Goal: Information Seeking & Learning: Learn about a topic

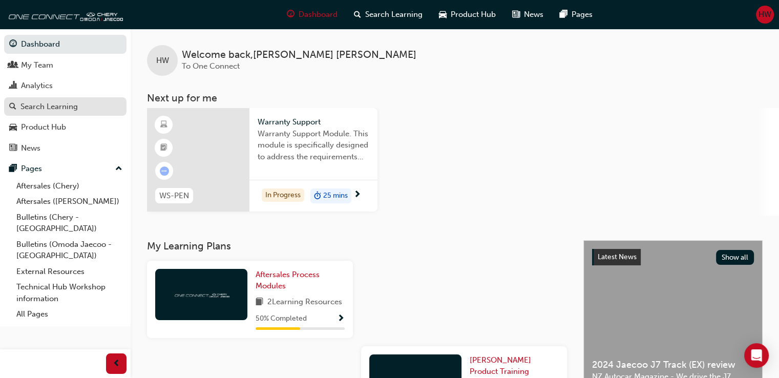
click at [70, 107] on div "Search Learning" at bounding box center [48, 107] width 57 height 12
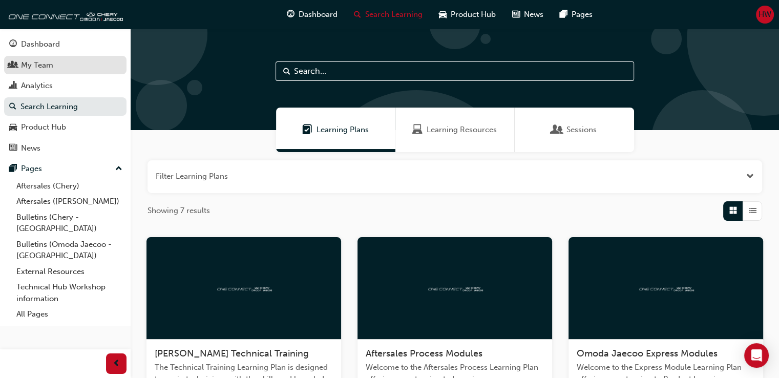
click at [77, 74] on link "My Team" at bounding box center [65, 65] width 122 height 19
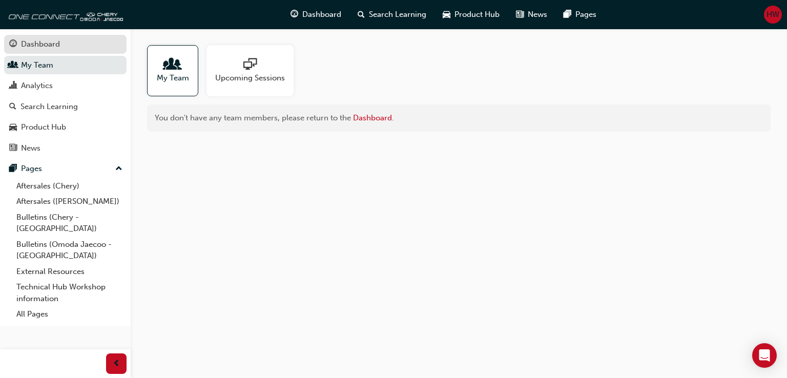
click at [94, 39] on div "Dashboard" at bounding box center [65, 44] width 112 height 13
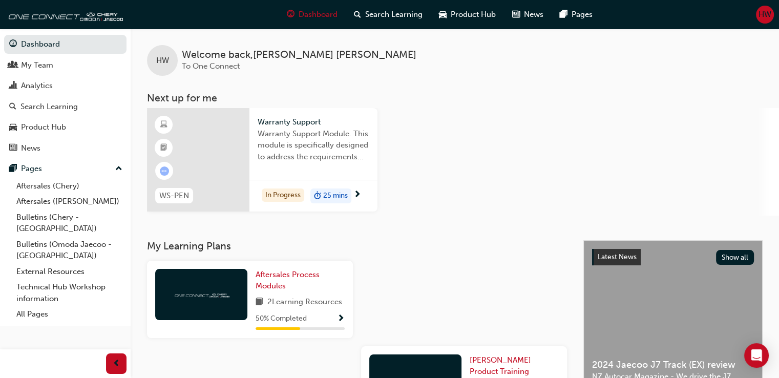
click at [315, 197] on span "duration-icon" at bounding box center [317, 196] width 7 height 13
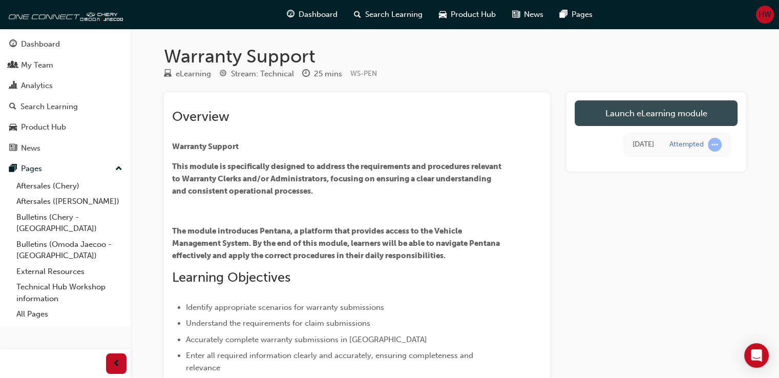
click at [604, 116] on link "Launch eLearning module" at bounding box center [656, 113] width 163 height 26
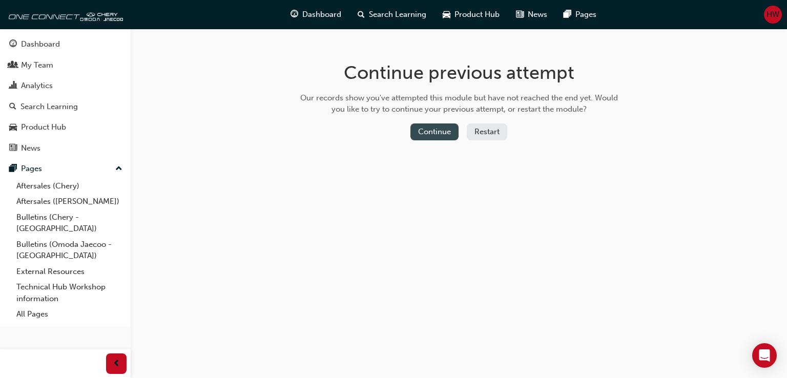
click at [446, 131] on button "Continue" at bounding box center [434, 131] width 48 height 17
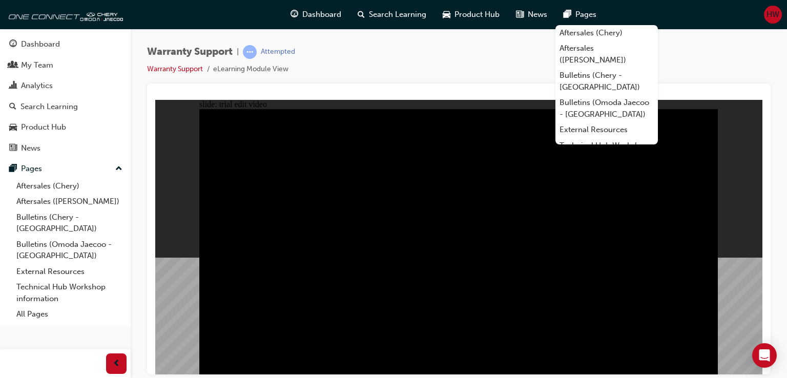
click at [688, 72] on div "Warranty Support | Attempted Warranty Support eLearning Module View" at bounding box center [458, 64] width 623 height 38
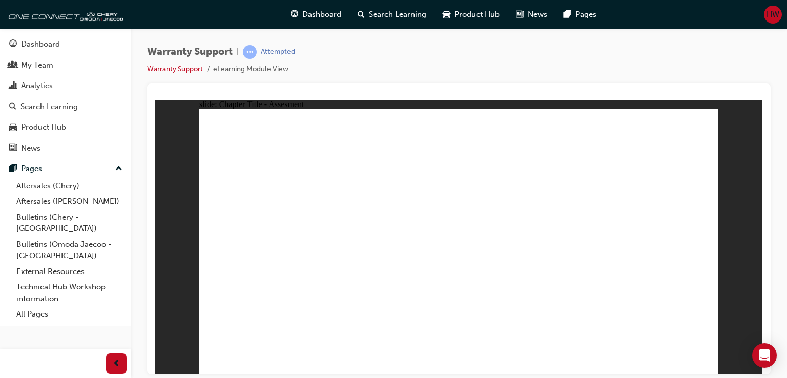
radio input "true"
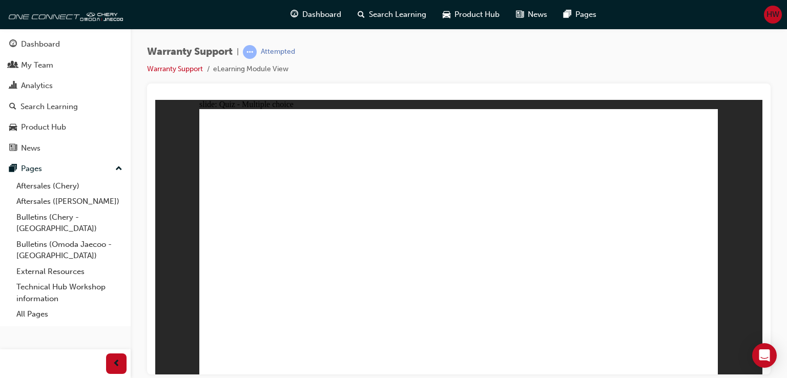
radio input "true"
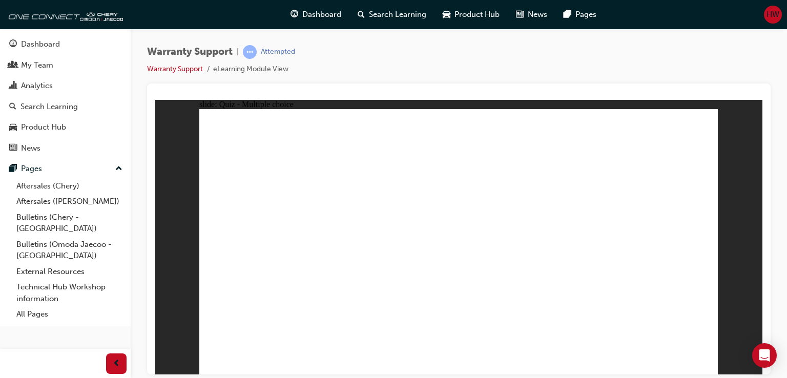
radio input "true"
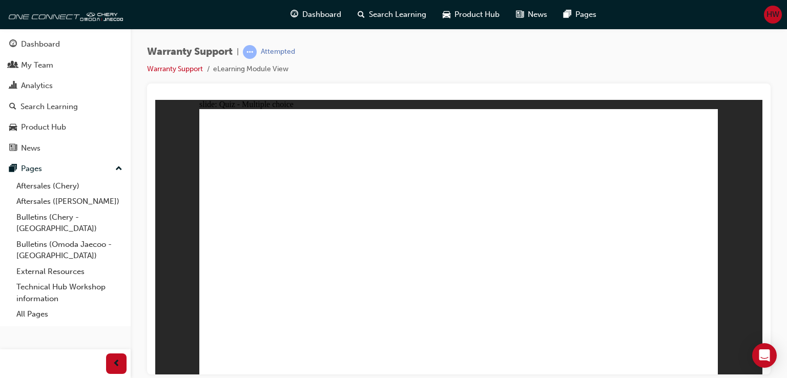
radio input "true"
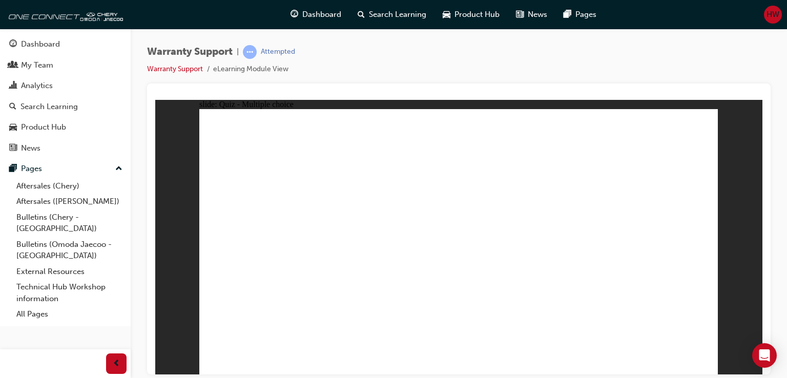
radio input "true"
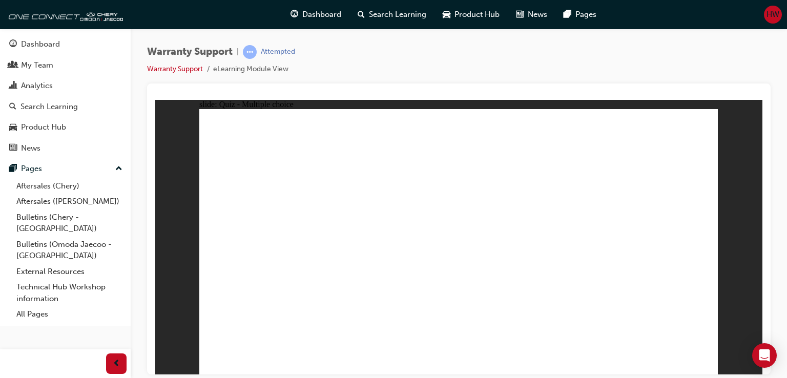
radio input "true"
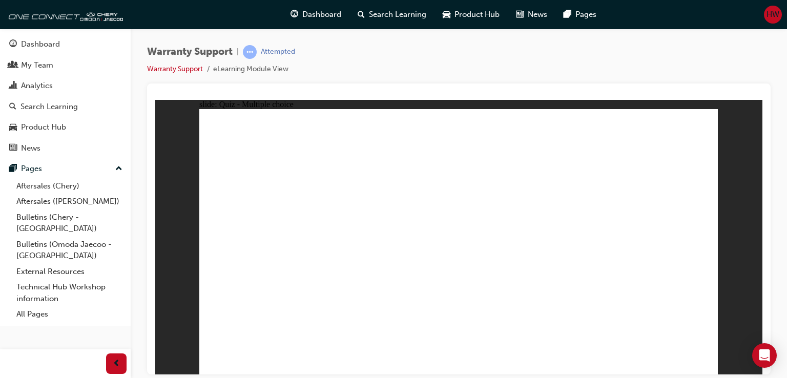
radio input "true"
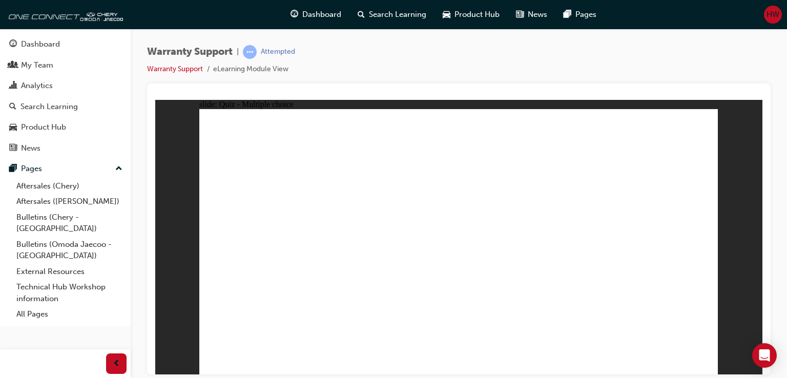
radio input "true"
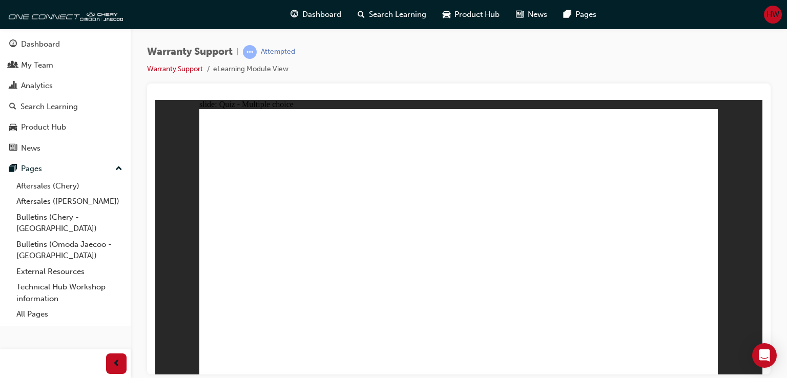
radio input "true"
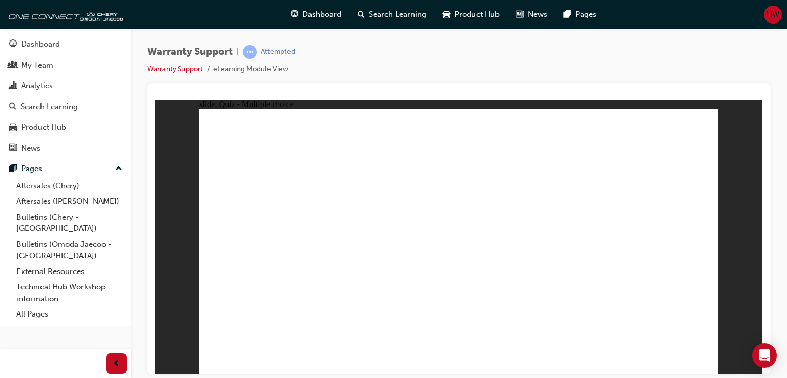
radio input "true"
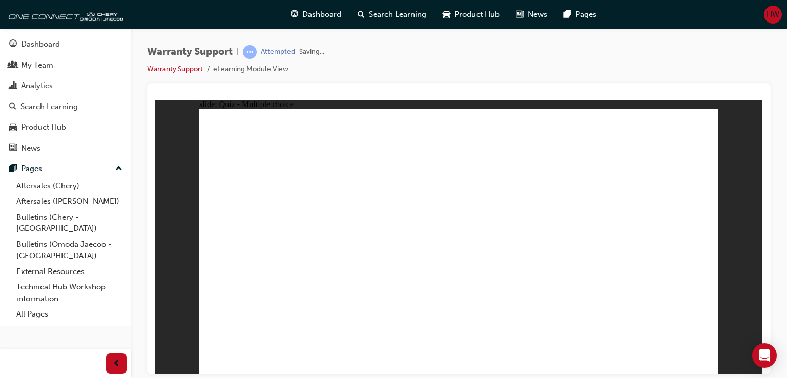
radio input "true"
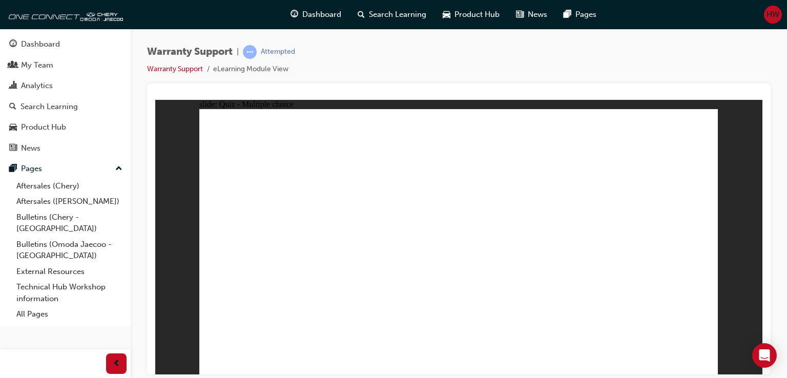
radio input "true"
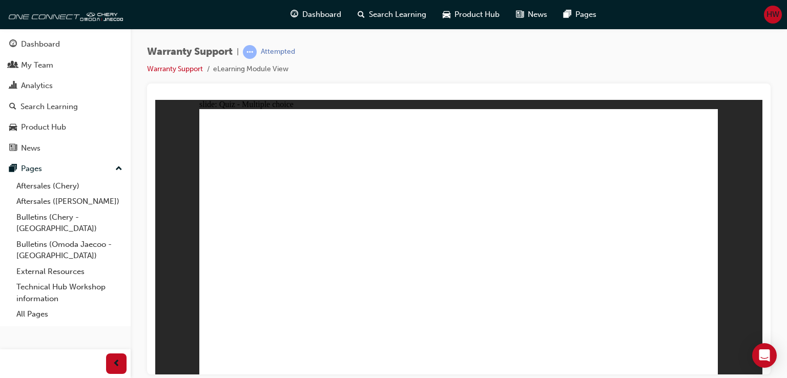
radio input "true"
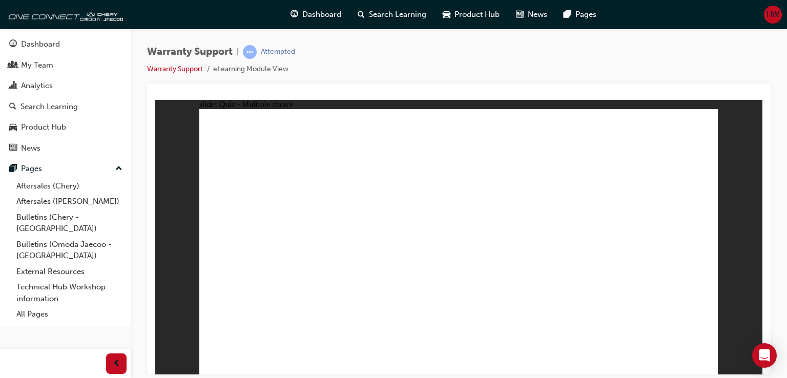
radio input "true"
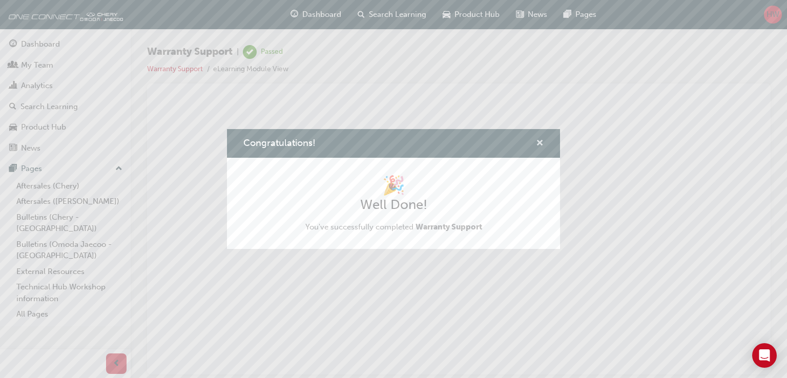
click at [536, 145] on button "Congratulations!" at bounding box center [540, 143] width 8 height 13
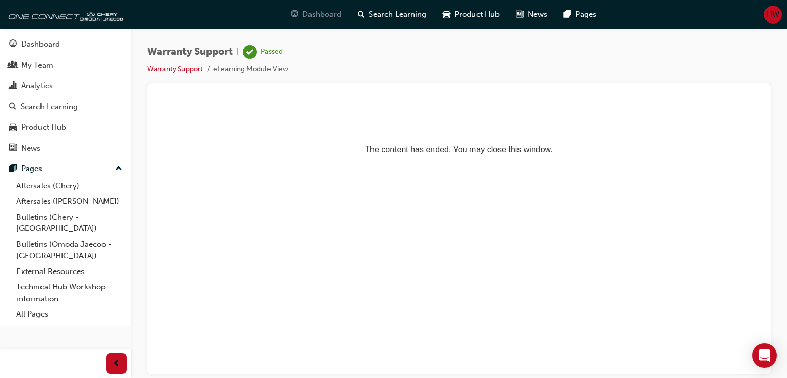
click at [313, 14] on span "Dashboard" at bounding box center [321, 15] width 39 height 12
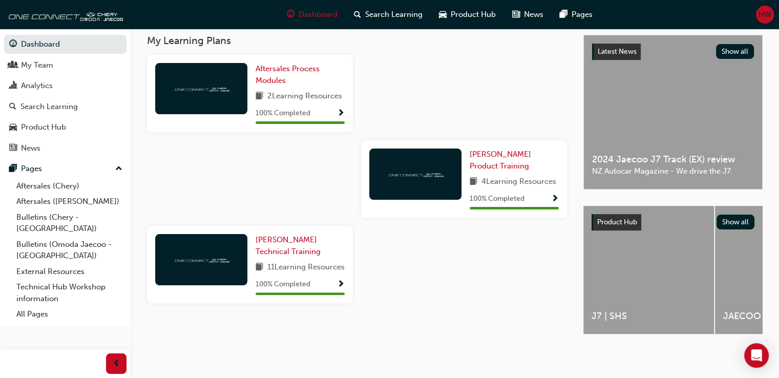
scroll to position [203, 0]
click at [283, 247] on span "[PERSON_NAME] Technical Training" at bounding box center [288, 245] width 65 height 21
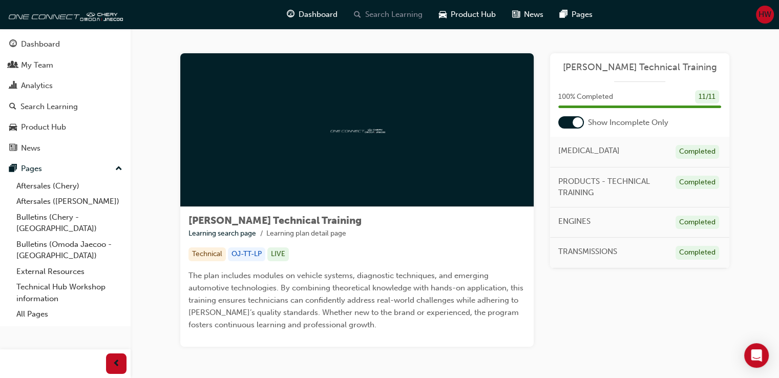
click at [373, 17] on span "Search Learning" at bounding box center [393, 15] width 57 height 12
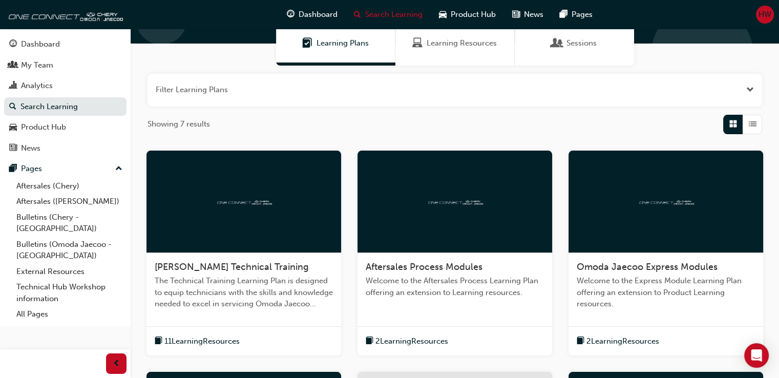
scroll to position [85, 0]
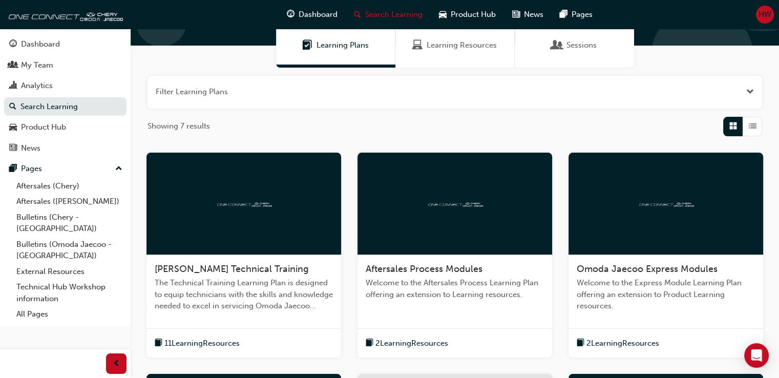
click at [752, 127] on span "List" at bounding box center [753, 126] width 8 height 12
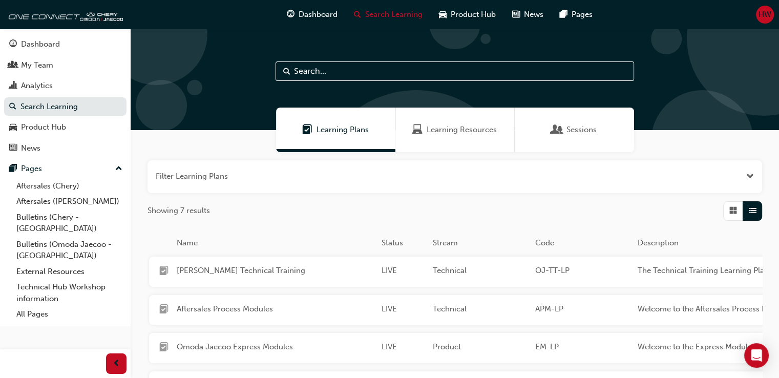
click at [454, 126] on span "Learning Resources" at bounding box center [462, 130] width 70 height 12
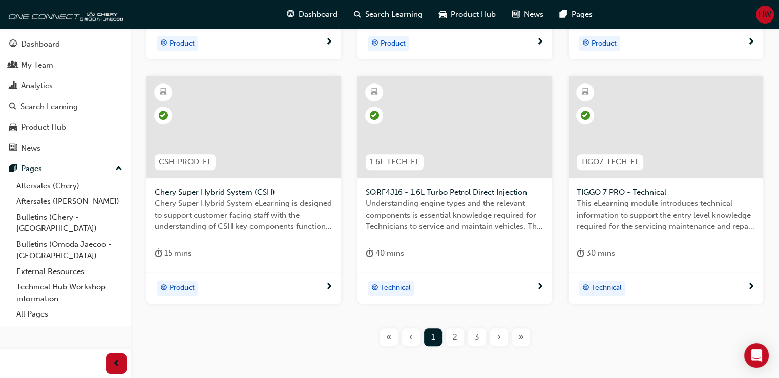
scroll to position [469, 0]
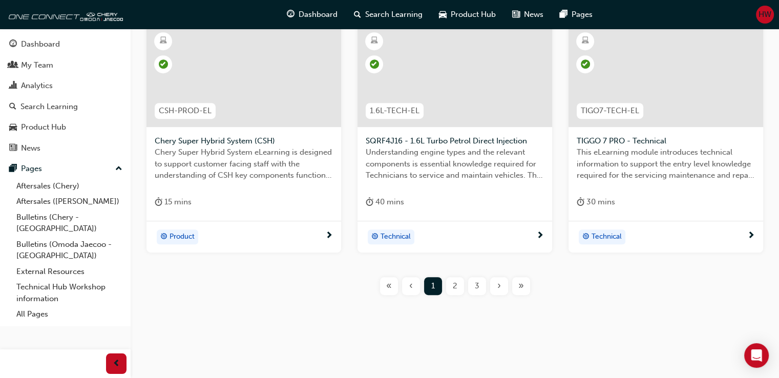
click at [457, 285] on div "2" at bounding box center [455, 286] width 18 height 18
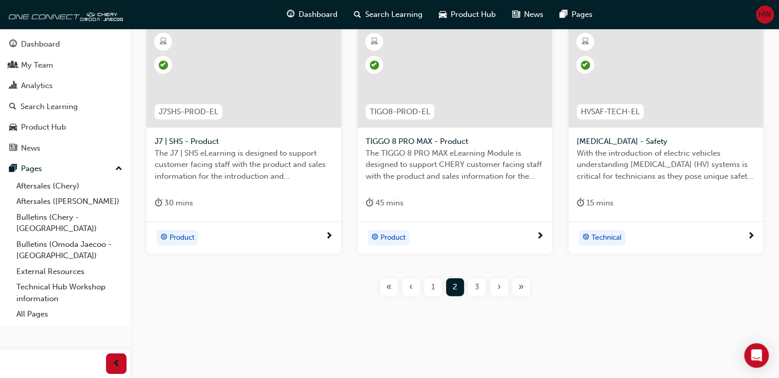
scroll to position [457, 0]
click at [477, 286] on span "3" at bounding box center [477, 286] width 5 height 12
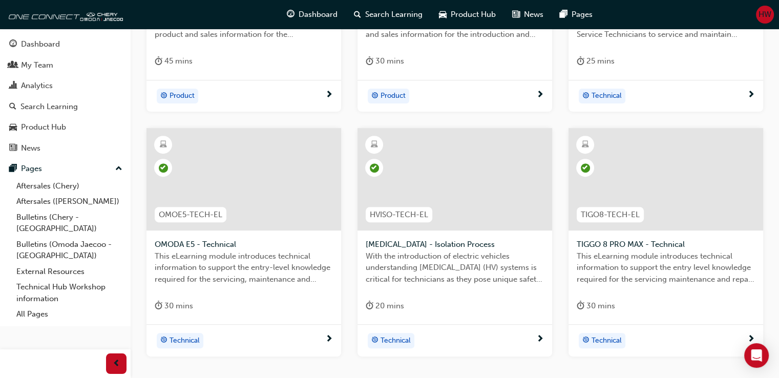
scroll to position [457, 0]
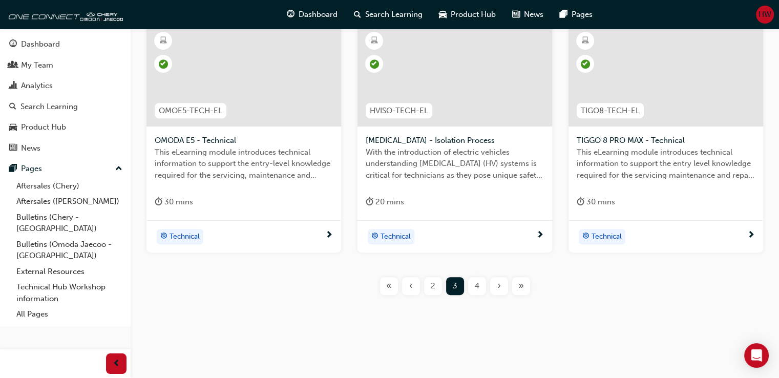
click at [480, 287] on div "4" at bounding box center [477, 286] width 18 height 18
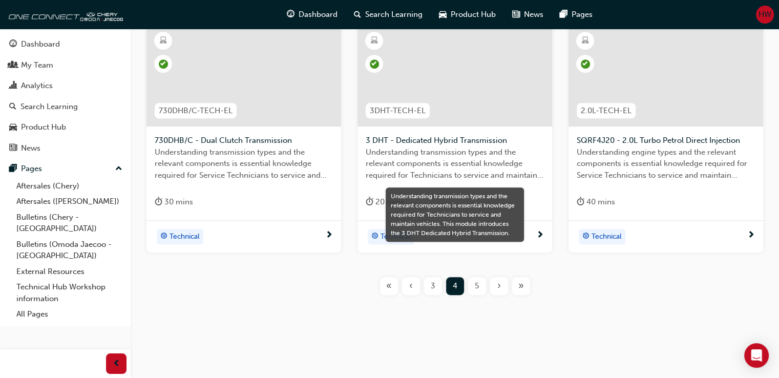
click at [478, 148] on span "Understanding transmission types and the relevant components is essential knowl…" at bounding box center [455, 163] width 178 height 35
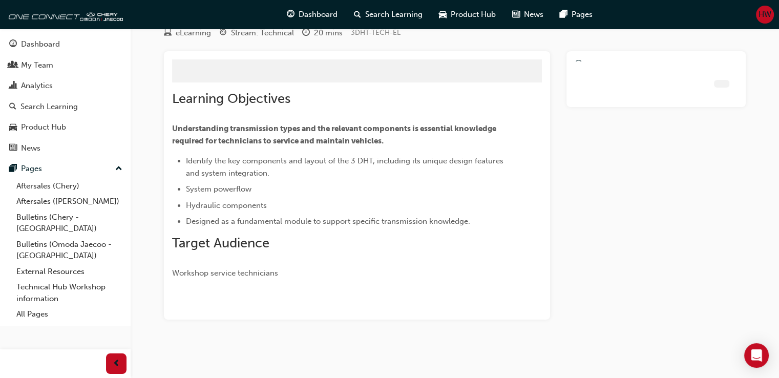
scroll to position [18, 0]
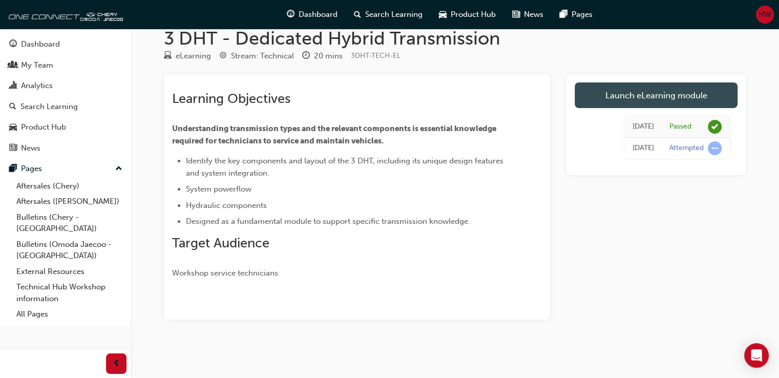
click at [635, 93] on link "Launch eLearning module" at bounding box center [656, 95] width 163 height 26
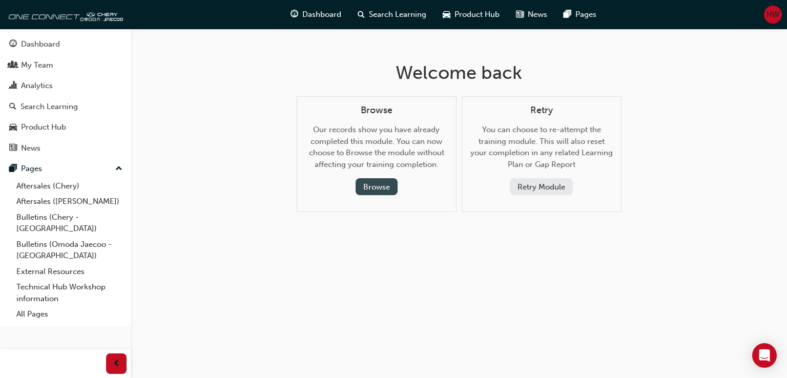
click at [375, 192] on button "Browse" at bounding box center [376, 186] width 42 height 17
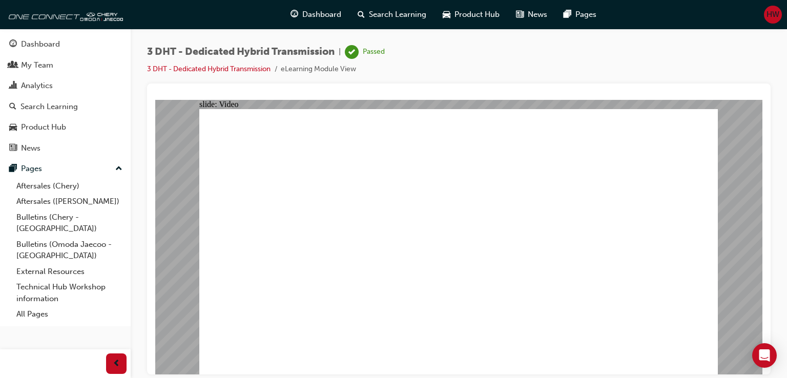
click at [747, 293] on div "slide: Video Rectangle 1 Rectangle 1 Rectangle Rectangle 1 Menu close.png Line …" at bounding box center [458, 236] width 607 height 275
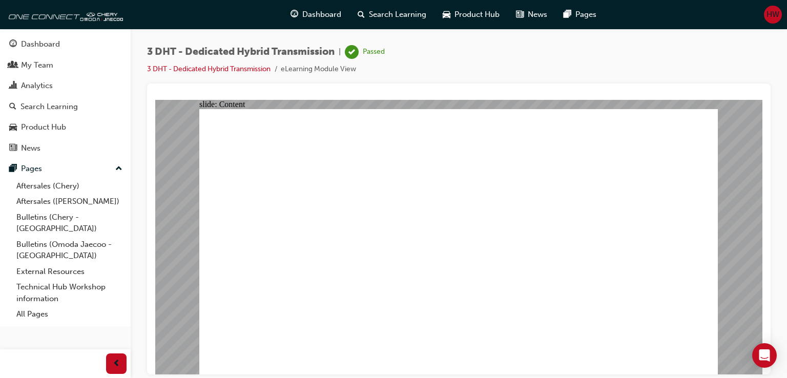
drag, startPoint x: 661, startPoint y: 345, endPoint x: 617, endPoint y: 342, distance: 44.7
type input "16"
drag, startPoint x: 611, startPoint y: 348, endPoint x: 640, endPoint y: 349, distance: 29.2
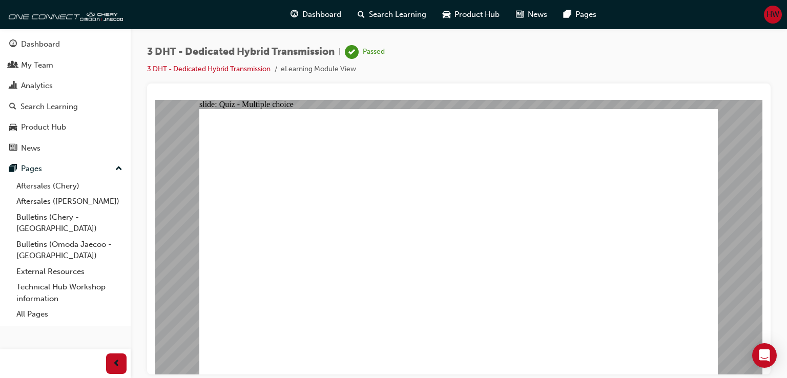
radio input "true"
drag, startPoint x: 355, startPoint y: 310, endPoint x: 496, endPoint y: 190, distance: 185.7
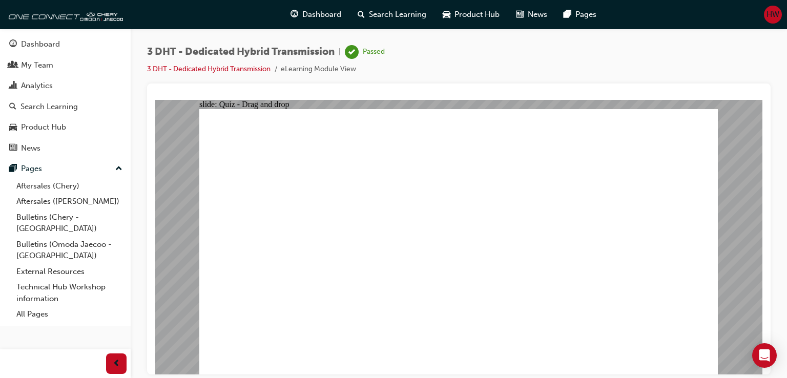
drag, startPoint x: 351, startPoint y: 303, endPoint x: 455, endPoint y: 209, distance: 139.6
drag, startPoint x: 279, startPoint y: 313, endPoint x: 478, endPoint y: 176, distance: 242.0
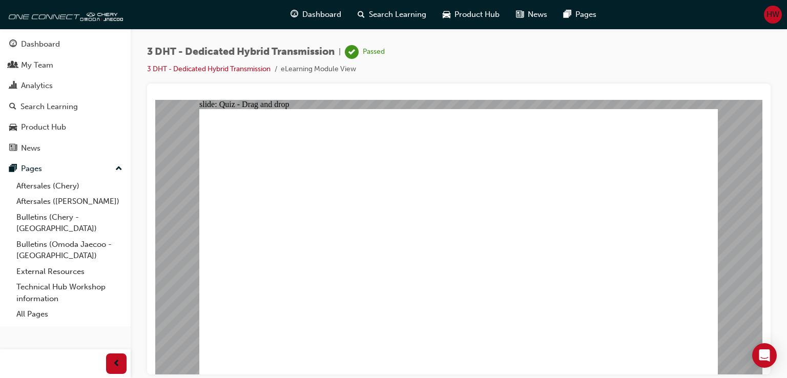
drag, startPoint x: 362, startPoint y: 311, endPoint x: 492, endPoint y: 198, distance: 172.1
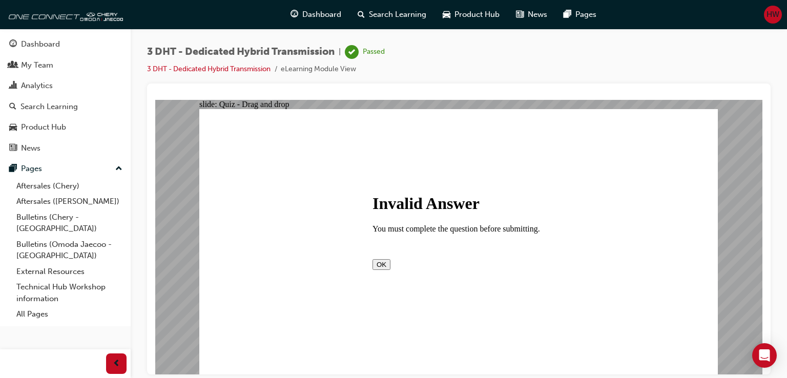
click at [390, 269] on button "OK" at bounding box center [381, 264] width 18 height 11
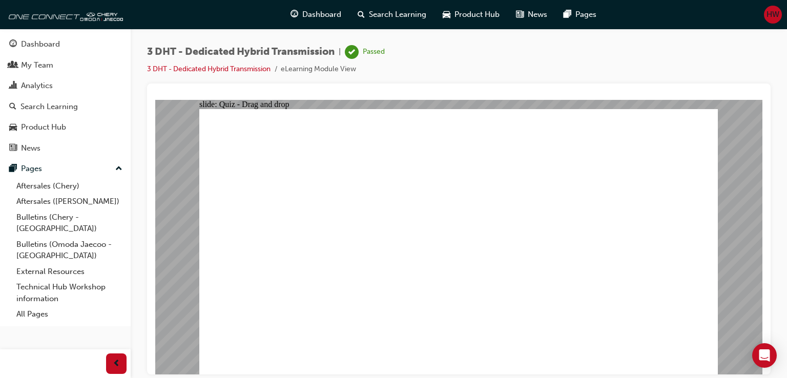
drag, startPoint x: 355, startPoint y: 301, endPoint x: 381, endPoint y: 240, distance: 65.6
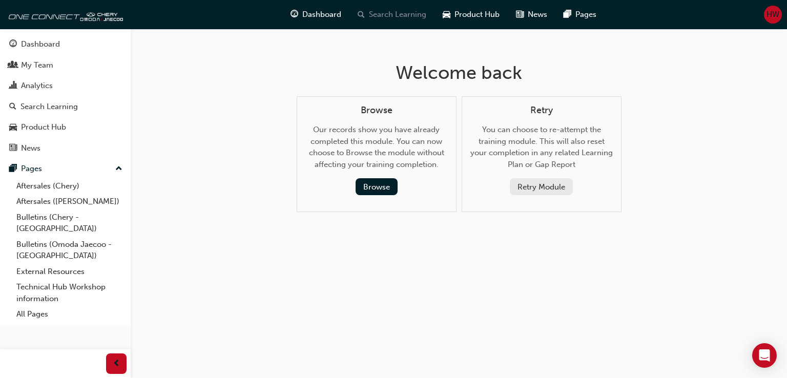
click at [412, 12] on span "Search Learning" at bounding box center [397, 15] width 57 height 12
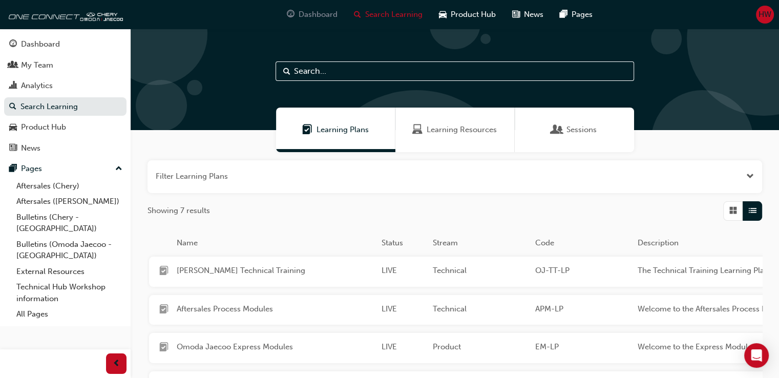
click at [324, 16] on span "Dashboard" at bounding box center [318, 15] width 39 height 12
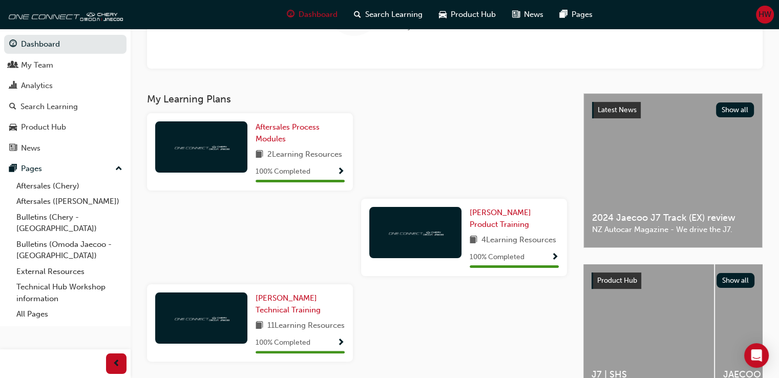
scroll to position [203, 0]
